Goal: Task Accomplishment & Management: Use online tool/utility

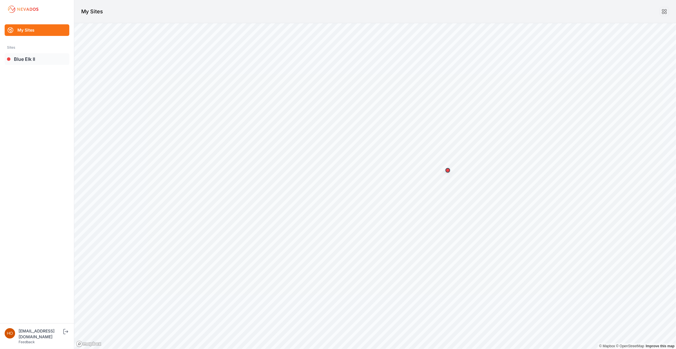
click at [19, 55] on link "Blue Elk II" at bounding box center [37, 59] width 65 height 12
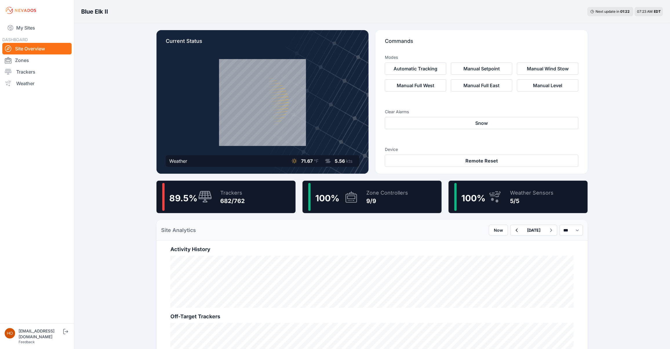
click at [262, 197] on div "89.5 % Trackers 682/762" at bounding box center [226, 197] width 139 height 32
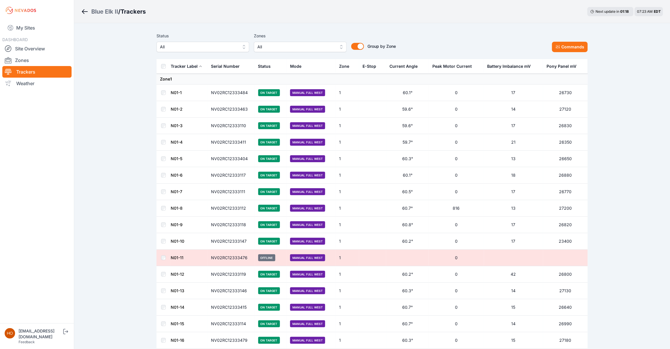
click at [339, 47] on button "All" at bounding box center [300, 47] width 93 height 10
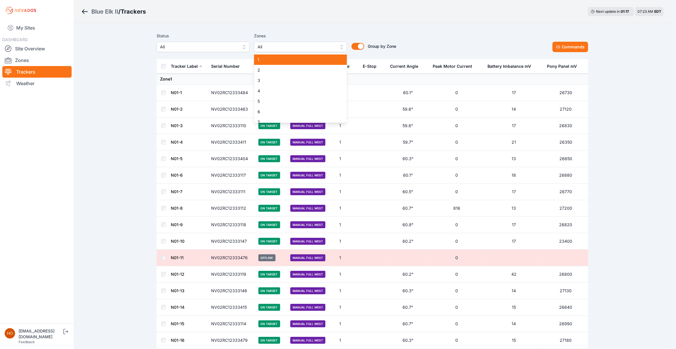
click at [327, 58] on span "1" at bounding box center [297, 60] width 79 height 6
click at [186, 52] on div "Status All Zones 1 1 2 3 4 5 6 7 8 9 Group by Zone Group by Zone" at bounding box center [277, 42] width 240 height 20
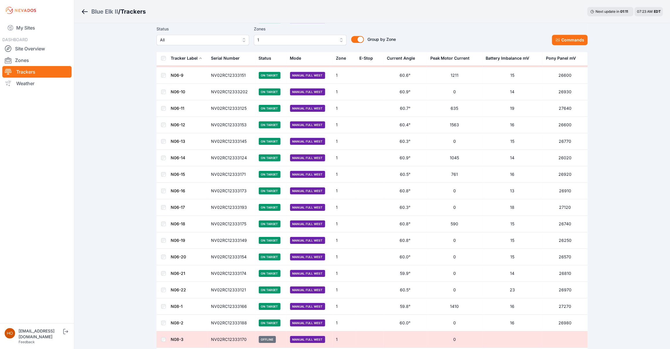
scroll to position [1172, 0]
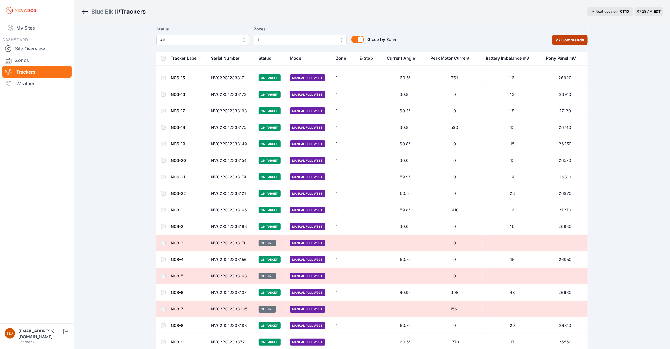
click at [571, 41] on button "Commands" at bounding box center [570, 40] width 36 height 10
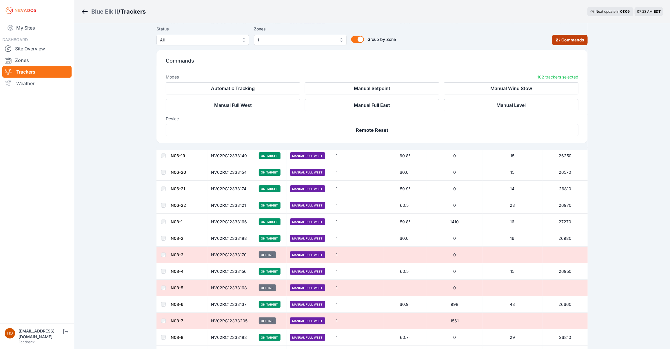
scroll to position [1270, 0]
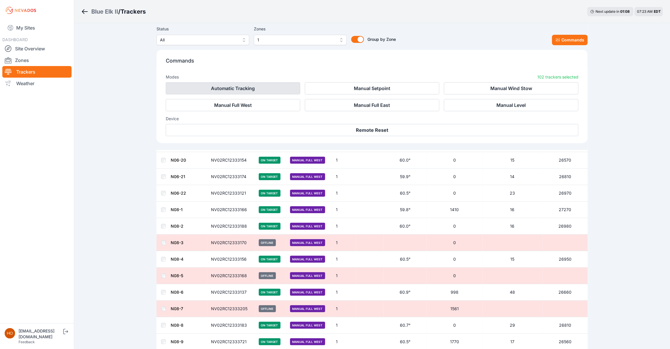
click at [223, 88] on button "Automatic Tracking" at bounding box center [233, 88] width 135 height 12
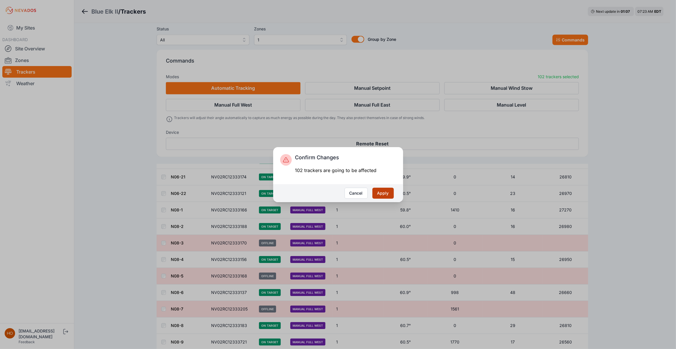
click at [385, 190] on button "Apply" at bounding box center [382, 193] width 21 height 11
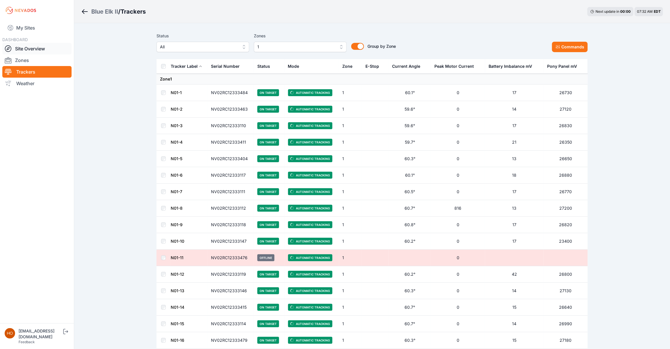
click at [31, 50] on link "Site Overview" at bounding box center [36, 49] width 69 height 12
click at [41, 47] on link "Site Overview" at bounding box center [36, 49] width 69 height 12
